Goal: Check status

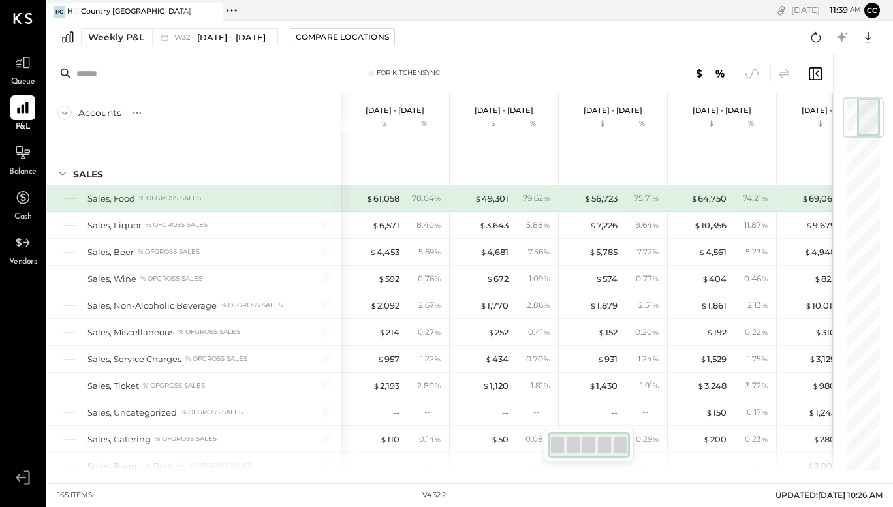
click at [476, 31] on div "Weekly P&L W32 Aug 4 - 10, 2025 Compare Locations Google Sheets Excel" at bounding box center [470, 37] width 846 height 33
click at [398, 31] on div "Weekly P&L W32 Aug 4 - 10, 2025 Compare Locations Google Sheets Excel" at bounding box center [470, 37] width 846 height 33
click at [402, 34] on div "Weekly P&L W32 Aug 4 - 10, 2025 Compare Locations Google Sheets Excel" at bounding box center [470, 37] width 846 height 33
click at [398, 33] on div "Weekly P&L W32 Aug 4 - 10, 2025 Compare Locations Google Sheets Excel" at bounding box center [470, 37] width 846 height 33
click at [397, 31] on div "Weekly P&L W32 Aug 4 - 10, 2025 Compare Locations Google Sheets Excel" at bounding box center [470, 37] width 846 height 33
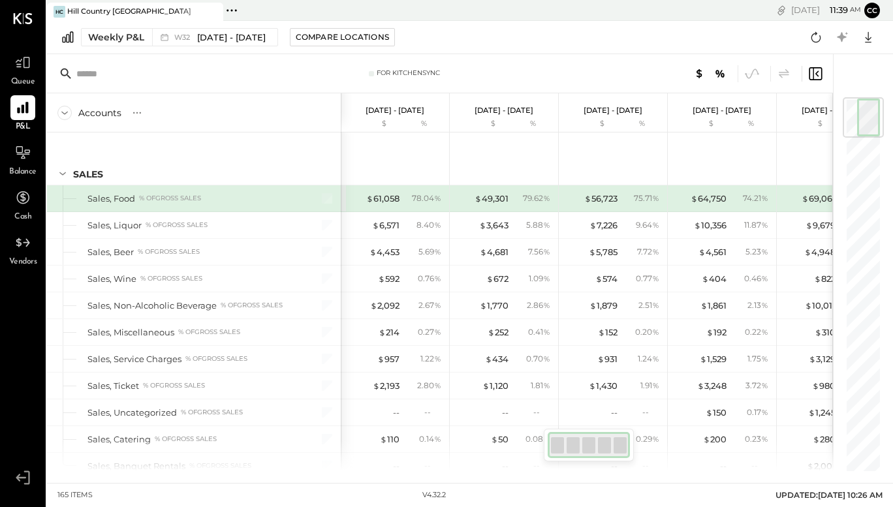
click at [607, 37] on div "Weekly P&L W32 Aug 4 - 10, 2025 Compare Locations Google Sheets Excel" at bounding box center [470, 37] width 846 height 33
